Goal: Navigation & Orientation: Find specific page/section

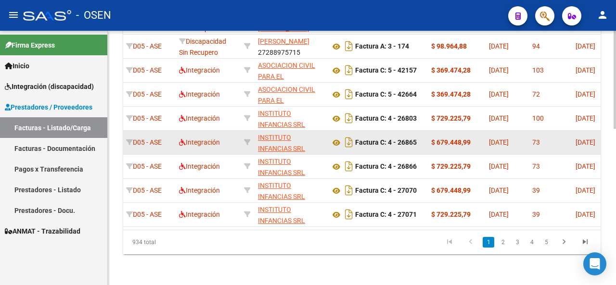
scroll to position [402, 0]
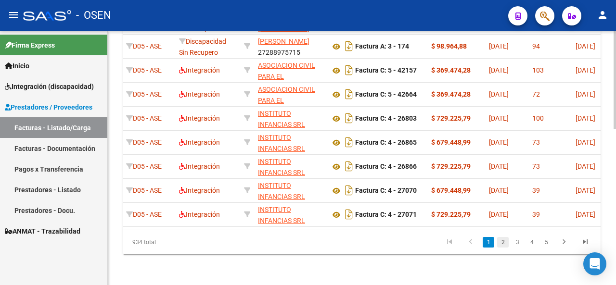
click at [503, 243] on link "2" at bounding box center [503, 242] width 12 height 11
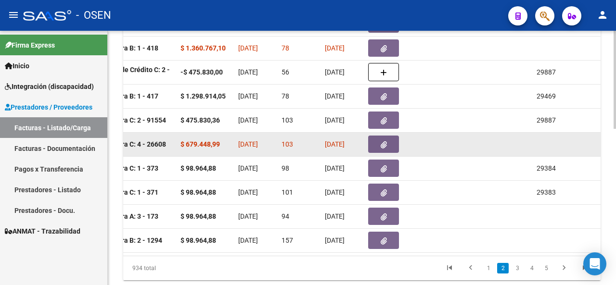
scroll to position [0, 0]
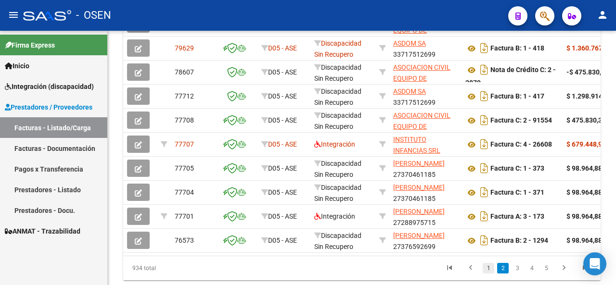
click at [488, 272] on link "1" at bounding box center [489, 268] width 12 height 11
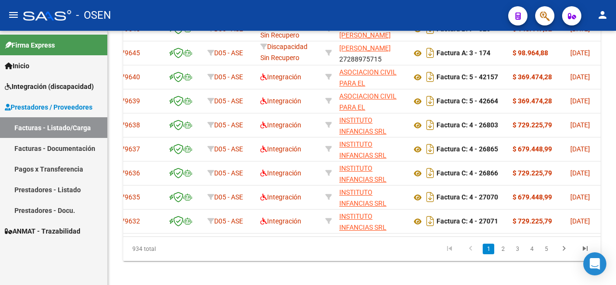
scroll to position [395, 0]
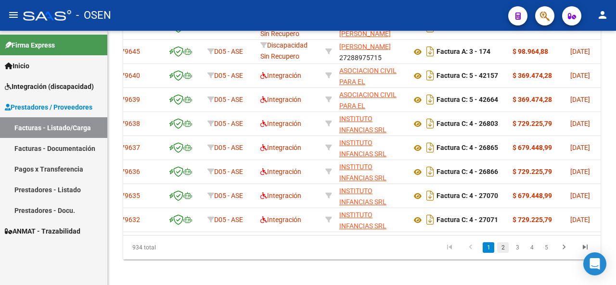
click at [502, 253] on link "2" at bounding box center [503, 248] width 12 height 11
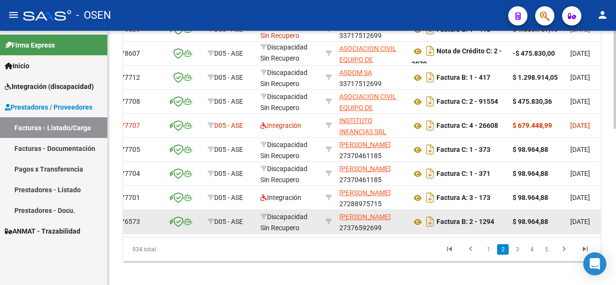
scroll to position [407, 0]
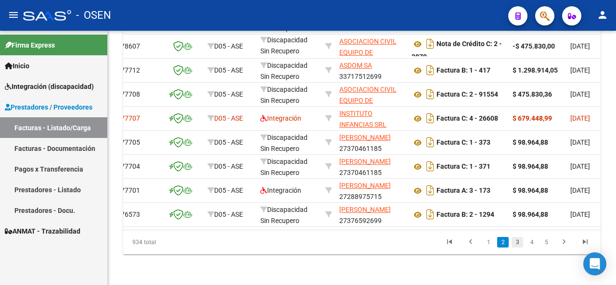
click at [517, 244] on link "3" at bounding box center [518, 242] width 12 height 11
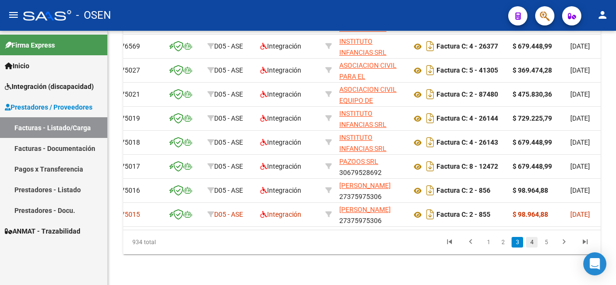
click at [532, 242] on link "4" at bounding box center [532, 242] width 12 height 11
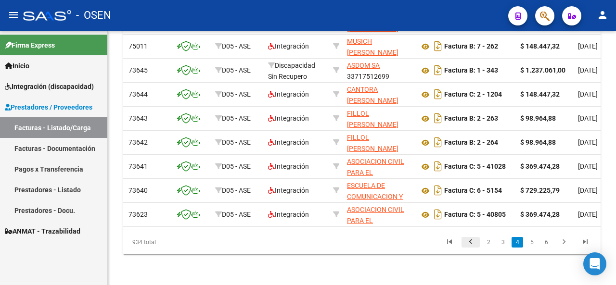
click at [472, 247] on icon "go to previous page" at bounding box center [470, 244] width 13 height 12
click at [480, 245] on div "934 total 1 2 3 4 5" at bounding box center [361, 243] width 477 height 24
click at [485, 245] on div "934 total 1 2 3 4 5" at bounding box center [361, 243] width 477 height 24
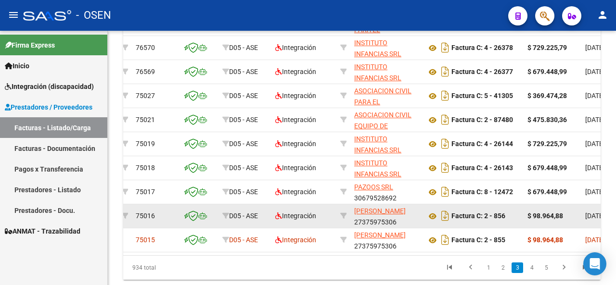
scroll to position [377, 0]
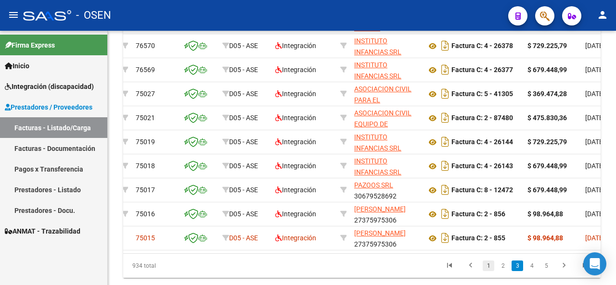
click at [486, 271] on link "1" at bounding box center [489, 266] width 12 height 11
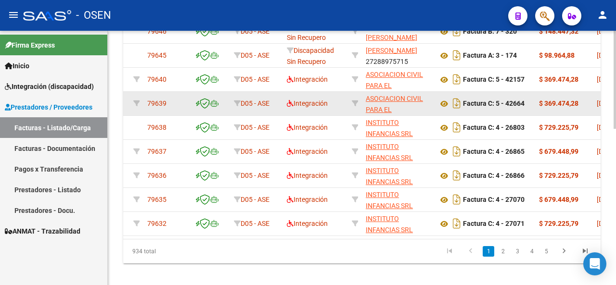
scroll to position [392, 0]
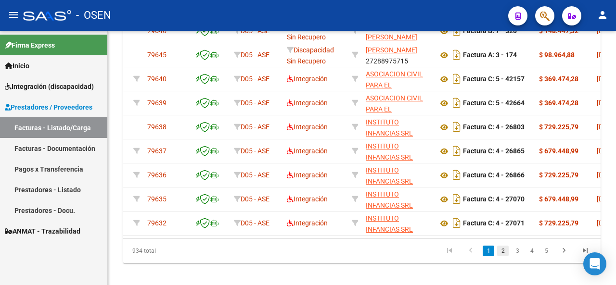
click at [503, 257] on link "2" at bounding box center [503, 251] width 12 height 11
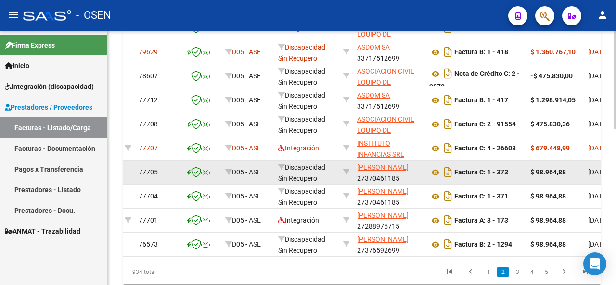
scroll to position [374, 0]
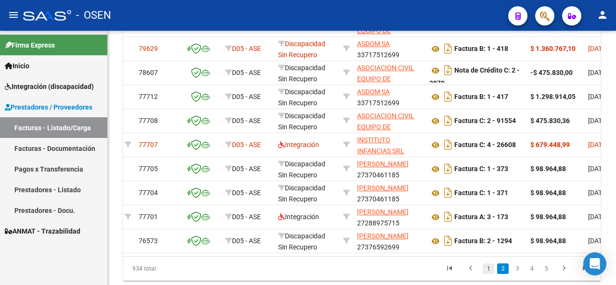
click at [485, 274] on link "1" at bounding box center [489, 269] width 12 height 11
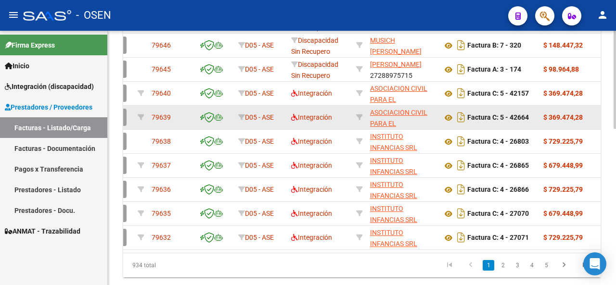
scroll to position [407, 0]
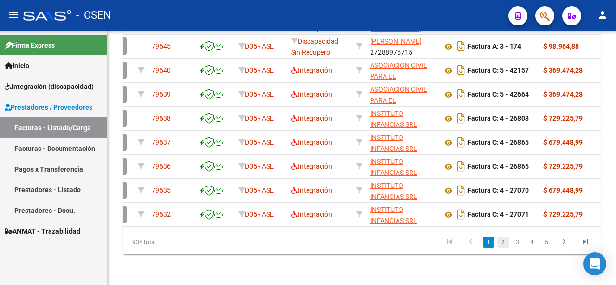
click at [503, 247] on link "2" at bounding box center [503, 242] width 12 height 11
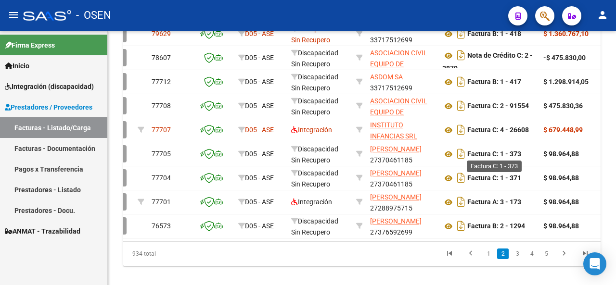
scroll to position [389, 0]
click at [489, 259] on link "1" at bounding box center [489, 253] width 12 height 11
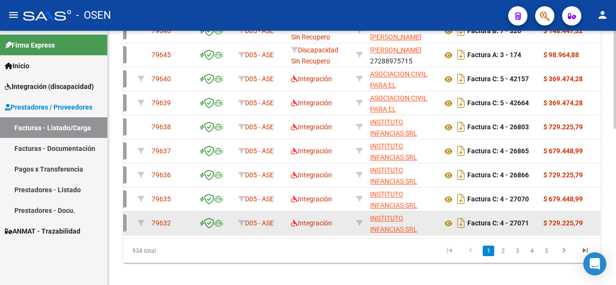
scroll to position [407, 0]
